Goal: Download file/media

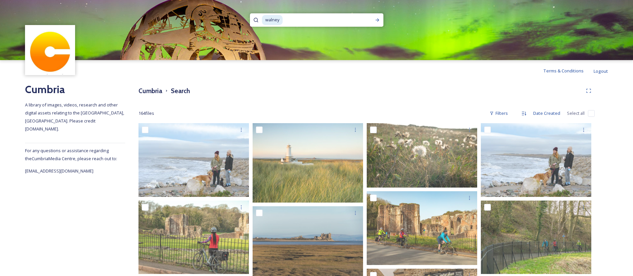
click at [322, 22] on input at bounding box center [323, 20] width 81 height 15
type input "w"
click at [150, 89] on h3 "Cumbria" at bounding box center [151, 91] width 24 height 10
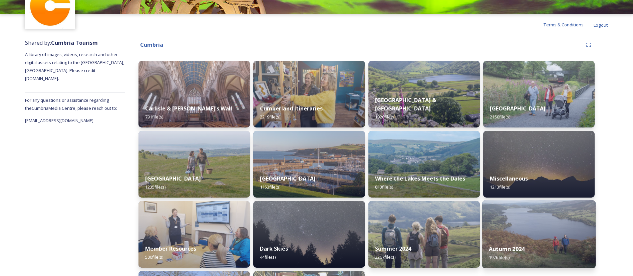
scroll to position [115, 0]
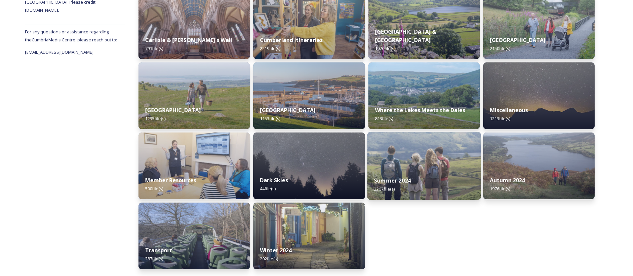
click at [432, 168] on img at bounding box center [424, 166] width 114 height 68
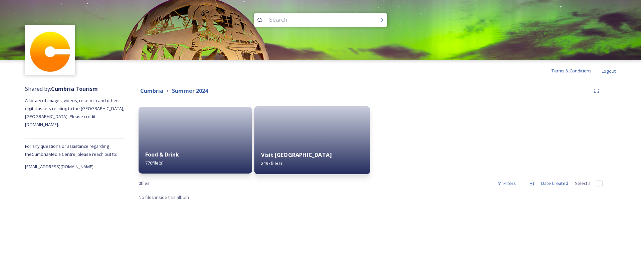
click at [297, 134] on div at bounding box center [312, 140] width 116 height 68
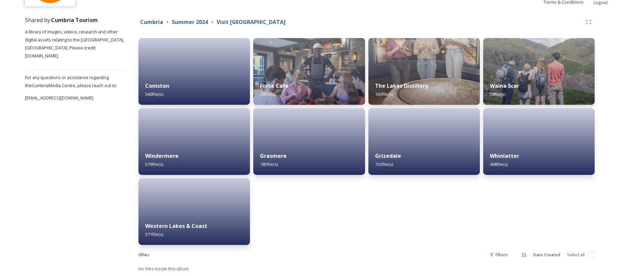
scroll to position [68, 0]
click at [295, 139] on div at bounding box center [309, 142] width 114 height 68
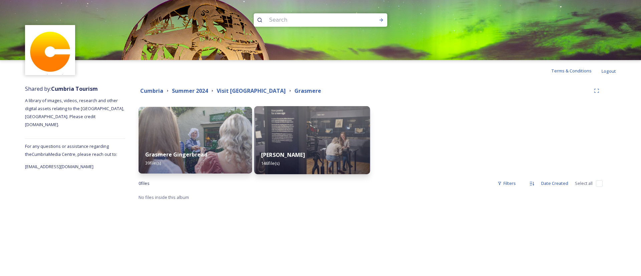
click at [321, 145] on div "Wordsworth Grasmere 146 file(s)" at bounding box center [312, 159] width 116 height 30
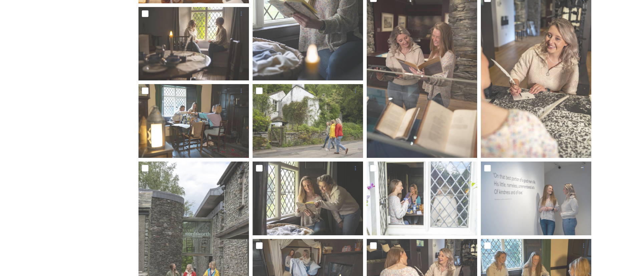
scroll to position [311, 0]
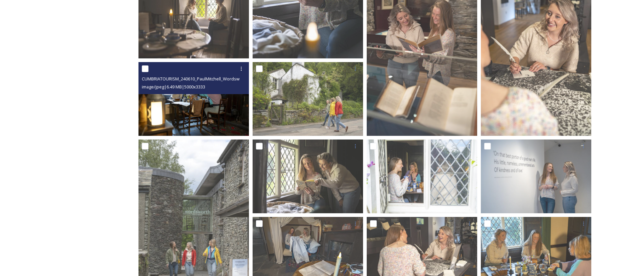
click at [196, 112] on img at bounding box center [194, 99] width 111 height 74
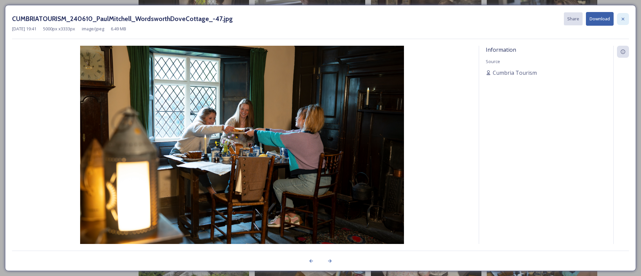
click at [627, 21] on div at bounding box center [623, 19] width 12 height 12
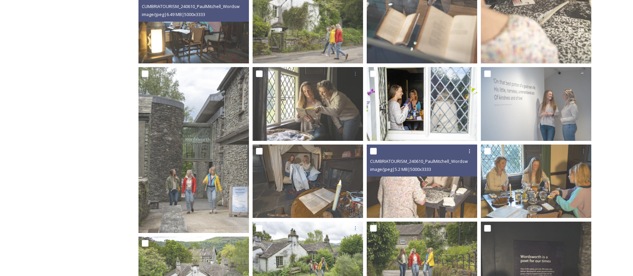
scroll to position [391, 0]
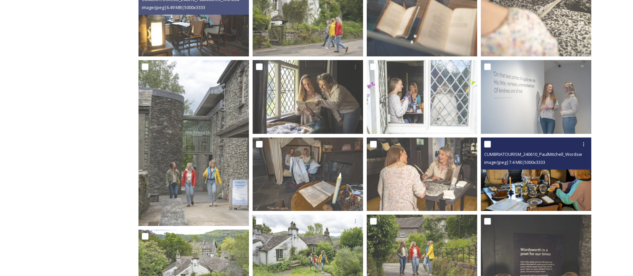
click at [561, 187] on img at bounding box center [536, 175] width 111 height 74
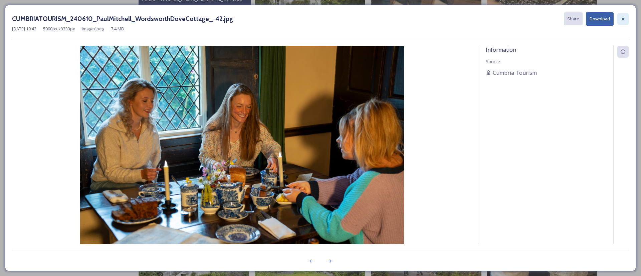
click at [626, 21] on div at bounding box center [623, 19] width 12 height 12
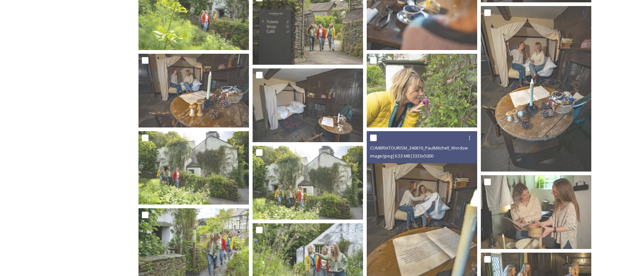
scroll to position [1219, 0]
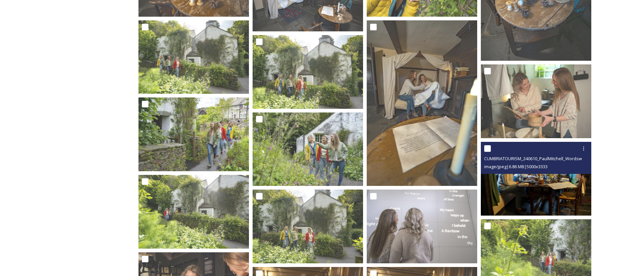
click at [553, 189] on img at bounding box center [536, 179] width 111 height 74
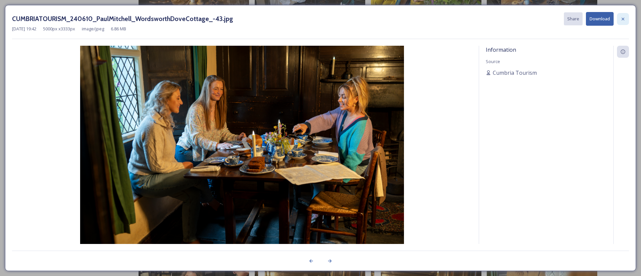
click at [621, 20] on icon at bounding box center [622, 18] width 5 height 5
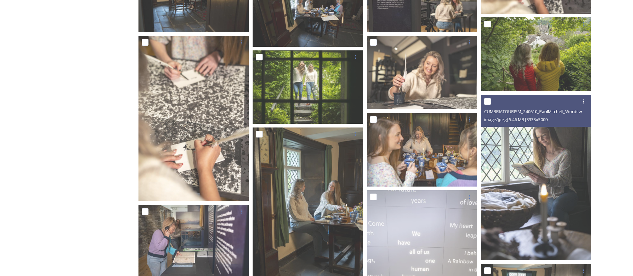
scroll to position [2239, 0]
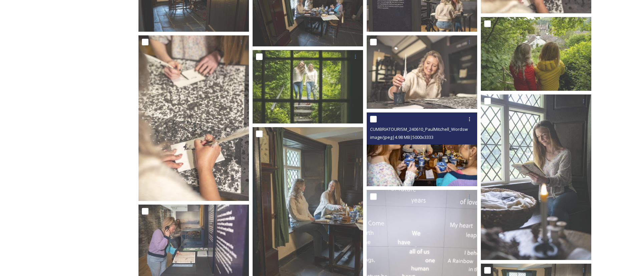
click at [406, 154] on img at bounding box center [422, 150] width 111 height 74
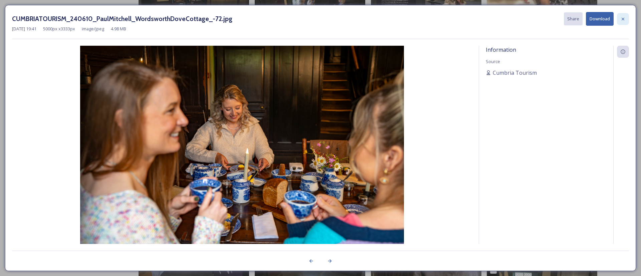
click at [625, 19] on icon at bounding box center [622, 18] width 5 height 5
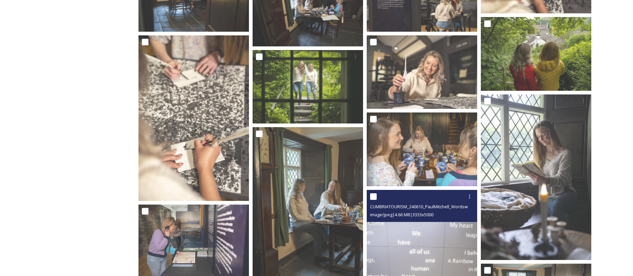
scroll to position [2392, 0]
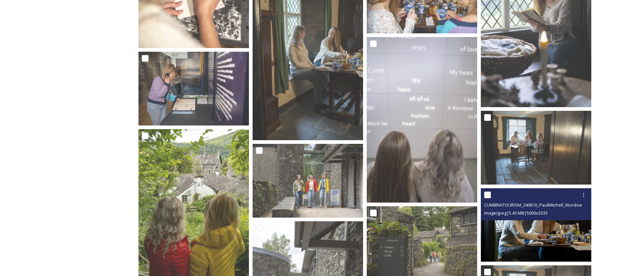
click at [527, 224] on img at bounding box center [536, 225] width 111 height 74
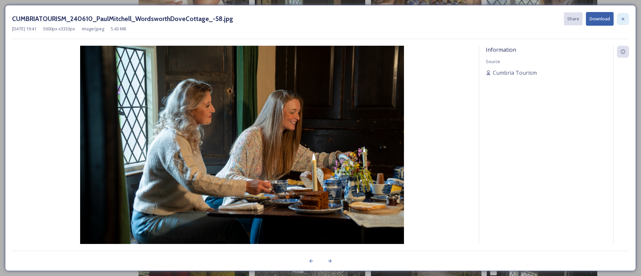
click at [626, 22] on div at bounding box center [623, 19] width 12 height 12
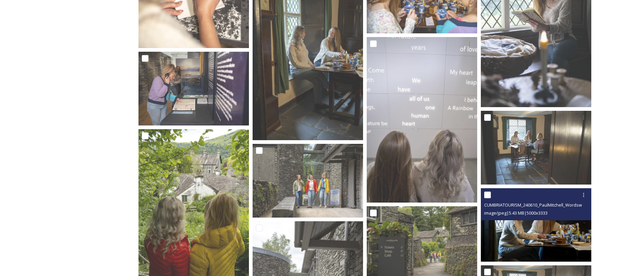
click at [556, 240] on img at bounding box center [536, 225] width 111 height 74
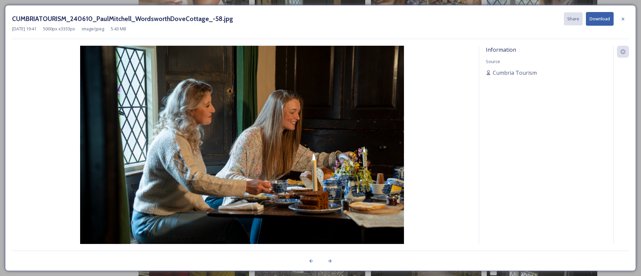
click at [591, 21] on button "Download" at bounding box center [600, 19] width 28 height 14
click at [623, 21] on icon at bounding box center [622, 18] width 5 height 5
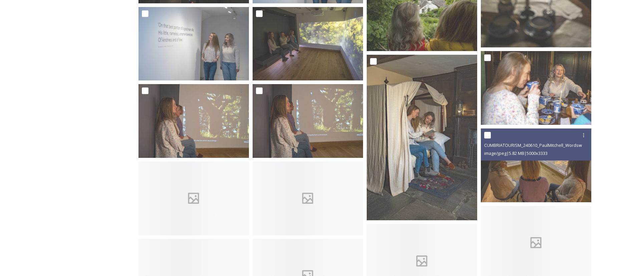
scroll to position [3177, 0]
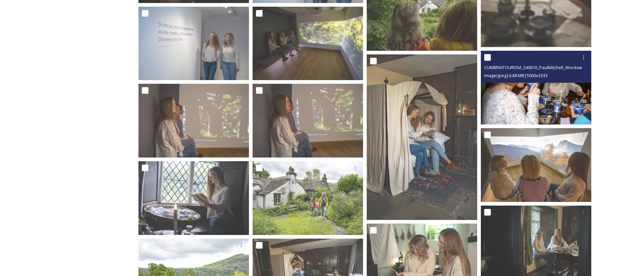
click at [563, 93] on img at bounding box center [536, 88] width 111 height 74
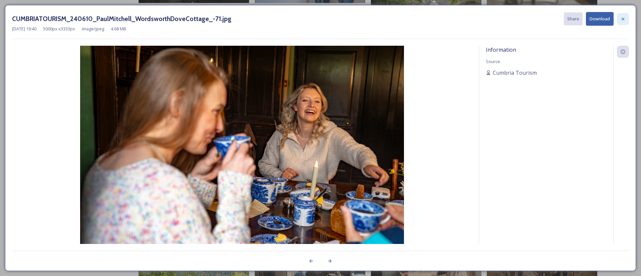
click at [622, 20] on icon at bounding box center [622, 18] width 5 height 5
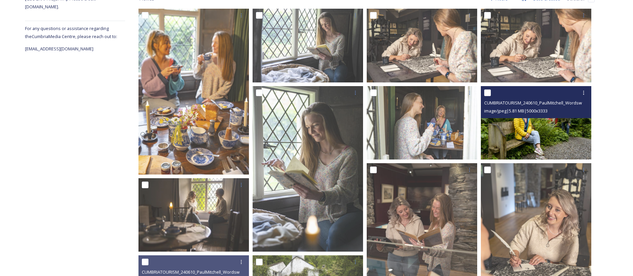
scroll to position [228, 0]
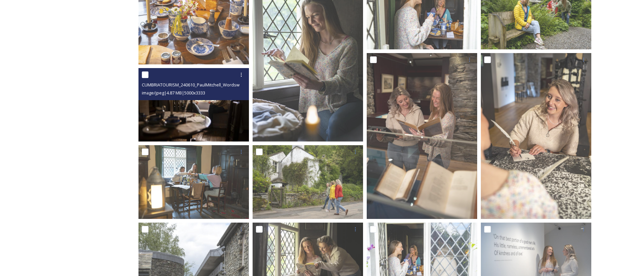
click at [218, 116] on img at bounding box center [194, 105] width 111 height 74
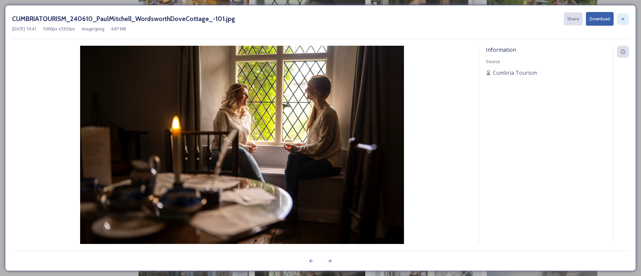
click at [624, 21] on icon at bounding box center [622, 18] width 5 height 5
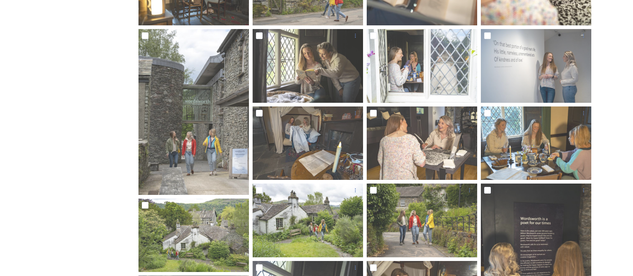
scroll to position [424, 0]
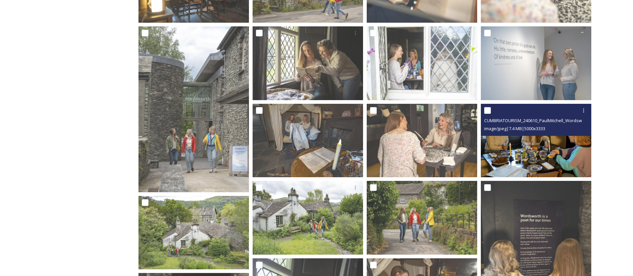
click at [566, 153] on img at bounding box center [536, 141] width 111 height 74
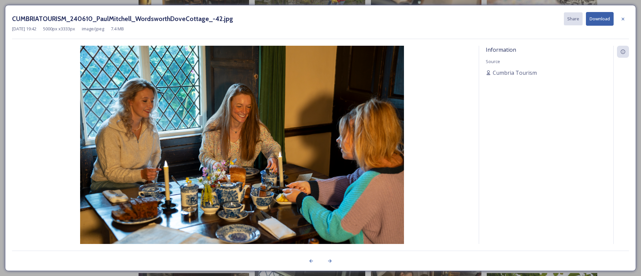
click at [595, 16] on button "Download" at bounding box center [600, 19] width 28 height 14
click at [624, 19] on icon at bounding box center [622, 18] width 5 height 5
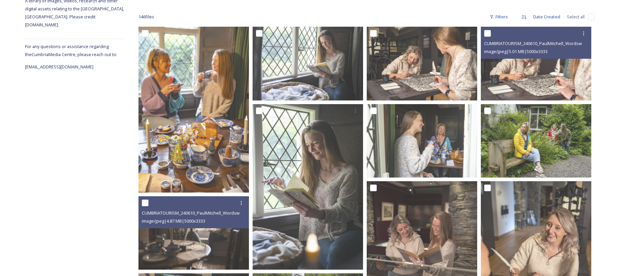
scroll to position [0, 0]
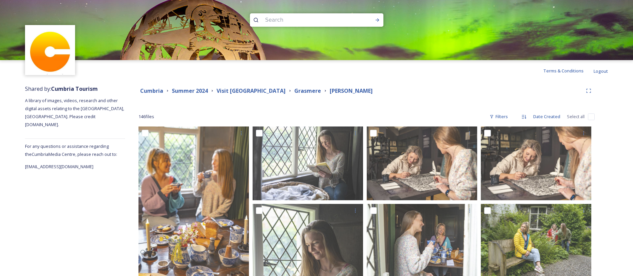
click at [360, 19] on div at bounding box center [317, 19] width 134 height 13
click at [321, 16] on input at bounding box center [307, 20] width 91 height 15
type input "shed one"
click at [379, 20] on icon at bounding box center [378, 19] width 4 height 3
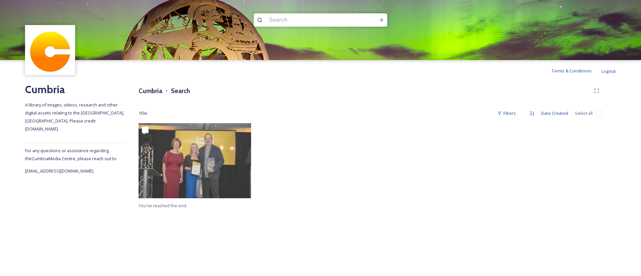
click at [286, 23] on input at bounding box center [311, 20] width 91 height 15
type input "shed one"
click at [383, 21] on icon at bounding box center [381, 19] width 5 height 5
click at [146, 89] on h3 "Cumbria" at bounding box center [151, 91] width 24 height 10
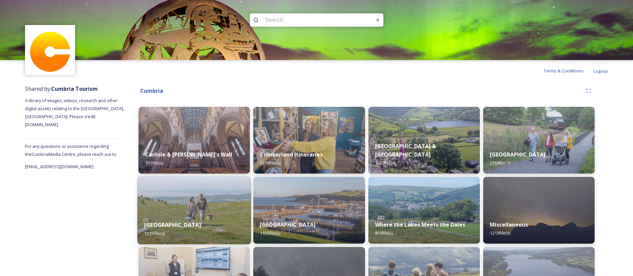
click at [224, 217] on div "Morecambe Bay 1235 file(s)" at bounding box center [195, 229] width 114 height 30
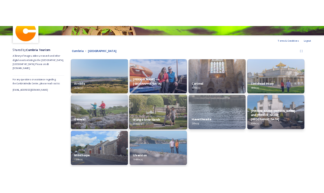
scroll to position [69, 0]
